Goal: Transaction & Acquisition: Purchase product/service

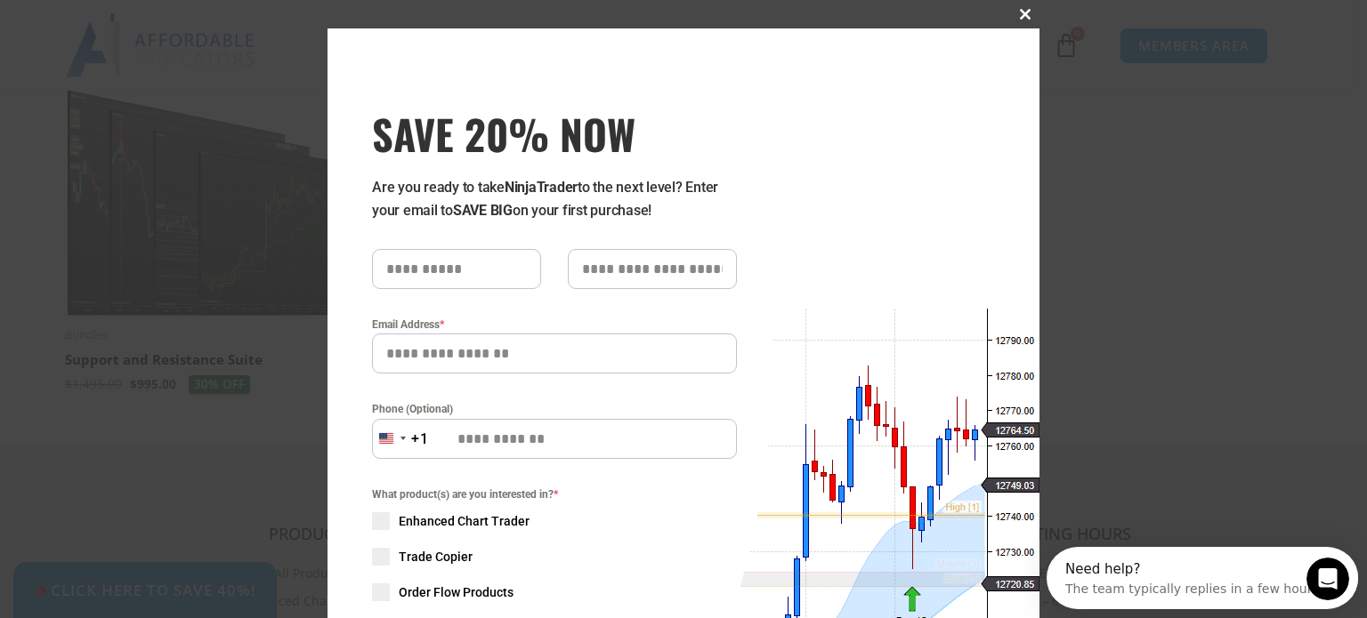
click at [1020, 6] on button "Close this module" at bounding box center [1025, 14] width 28 height 28
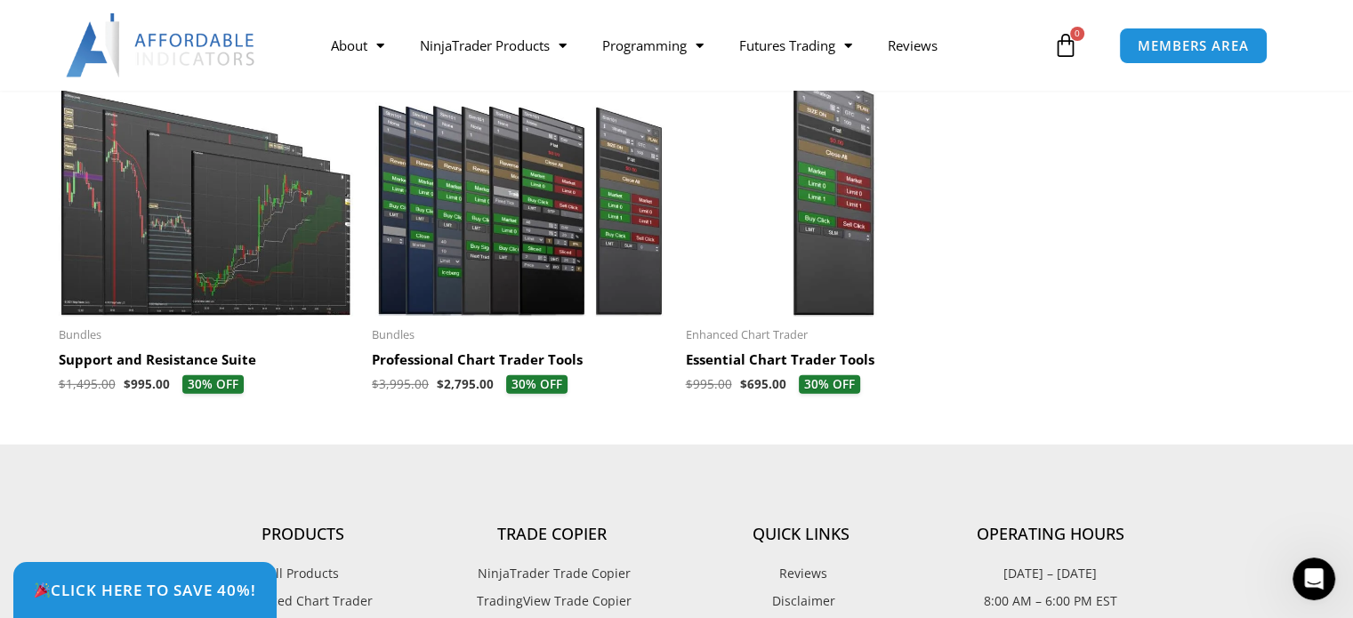
click at [235, 310] on img at bounding box center [207, 189] width 296 height 254
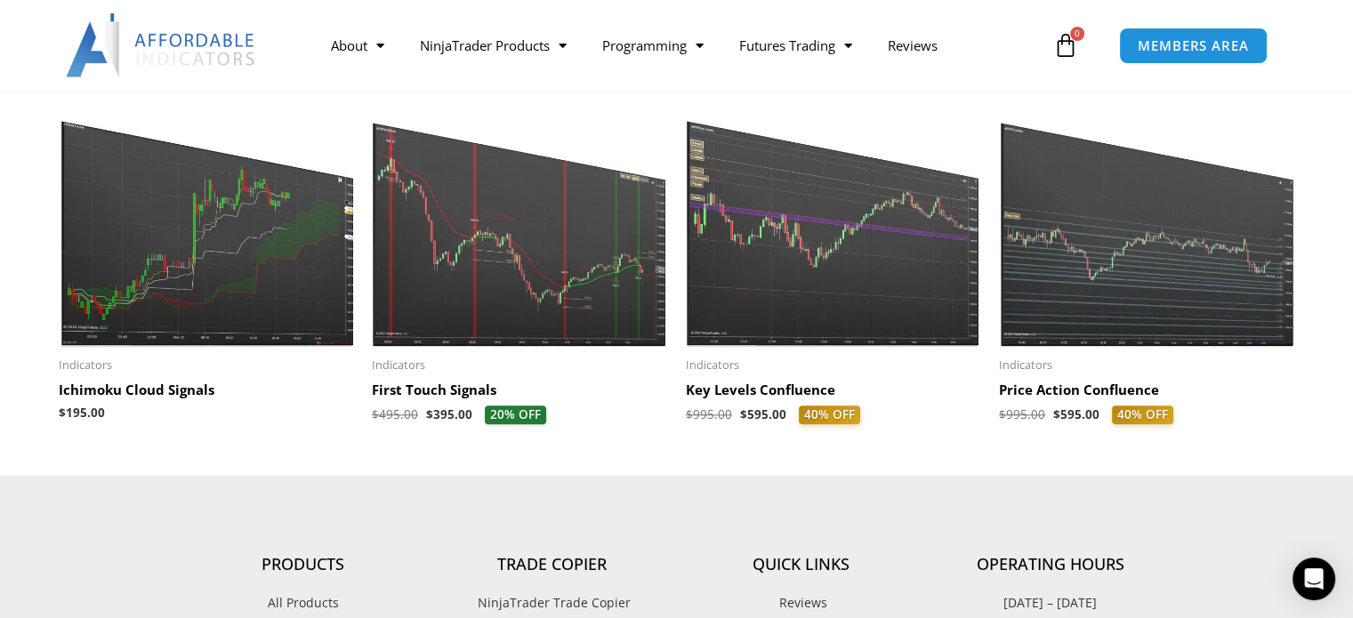
scroll to position [1779, 0]
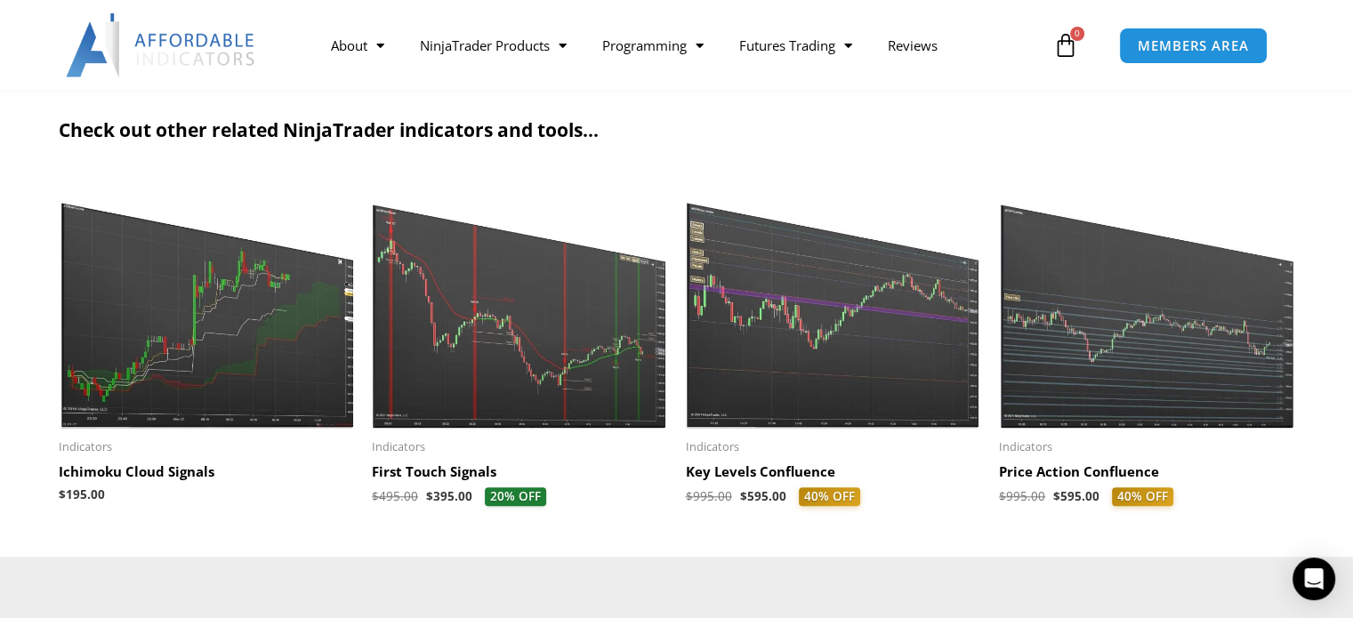
click at [778, 471] on h2 "Key Levels Confluence" at bounding box center [834, 473] width 296 height 18
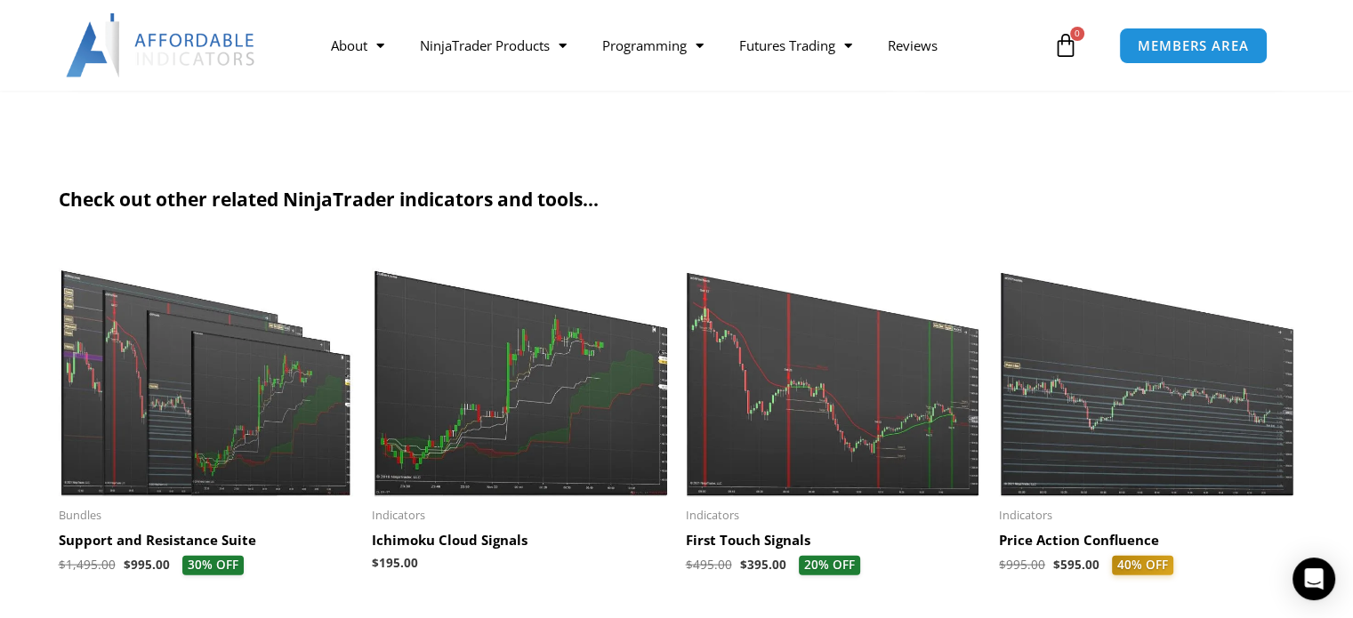
scroll to position [4093, 0]
